Goal: Task Accomplishment & Management: Use online tool/utility

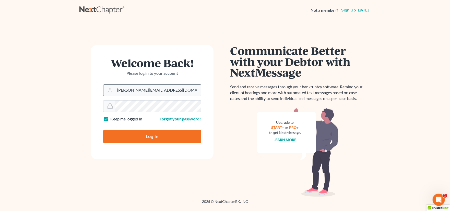
click at [169, 89] on input "[PERSON_NAME][EMAIL_ADDRESS][DOMAIN_NAME]" at bounding box center [158, 90] width 86 height 11
type input "[PERSON_NAME][EMAIL_ADDRESS][PERSON_NAME][DOMAIN_NAME]"
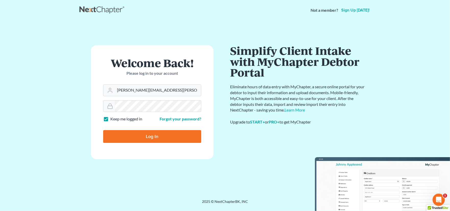
click at [131, 139] on input "Log In" at bounding box center [152, 136] width 98 height 13
type input "Thinking..."
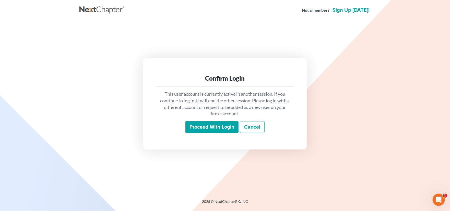
click at [223, 128] on input "Proceed with login" at bounding box center [212, 127] width 53 height 12
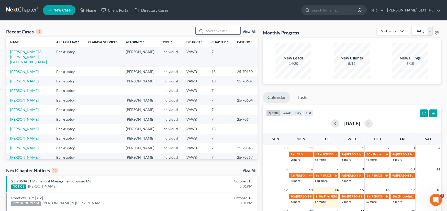
click at [224, 31] on input "search" at bounding box center [222, 30] width 36 height 7
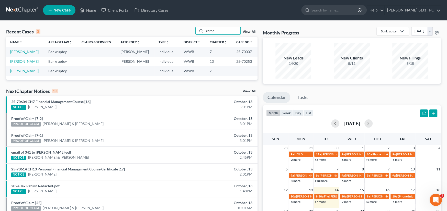
type input "corne"
